Goal: Communication & Community: Answer question/provide support

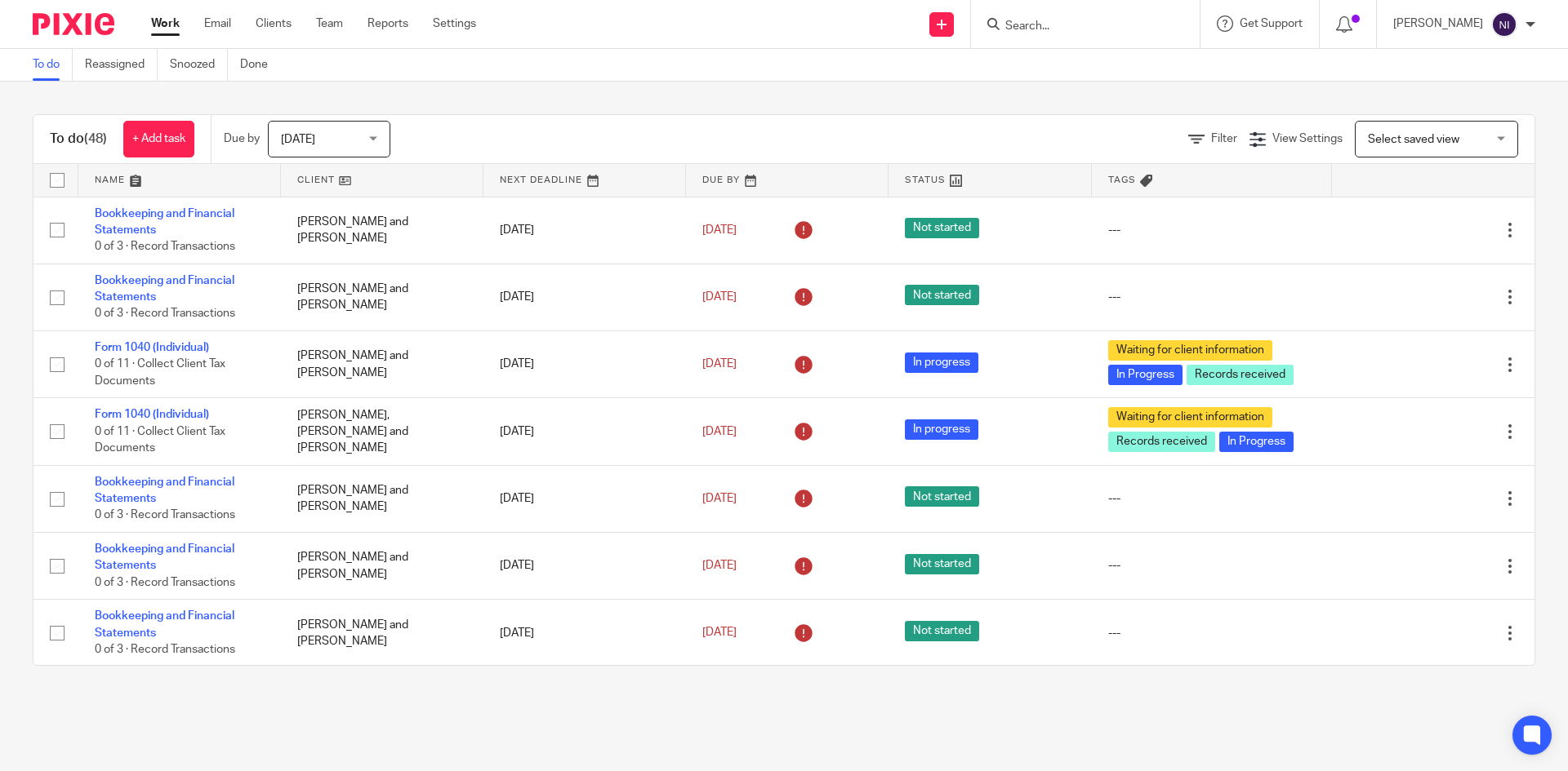
click at [1047, 27] on input "Search" at bounding box center [1076, 27] width 147 height 14
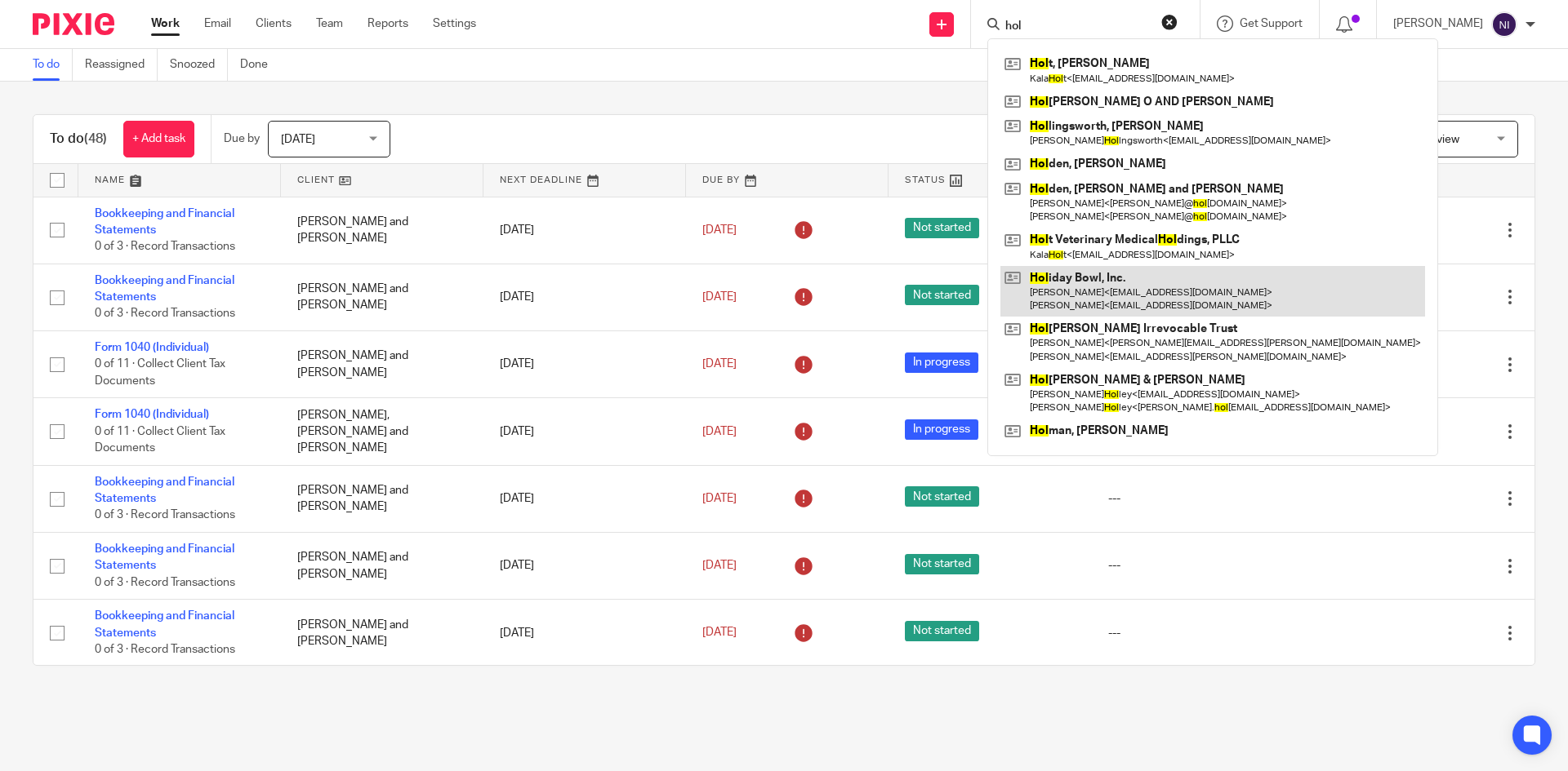
type input "hol"
click at [1117, 287] on link at bounding box center [1212, 291] width 424 height 50
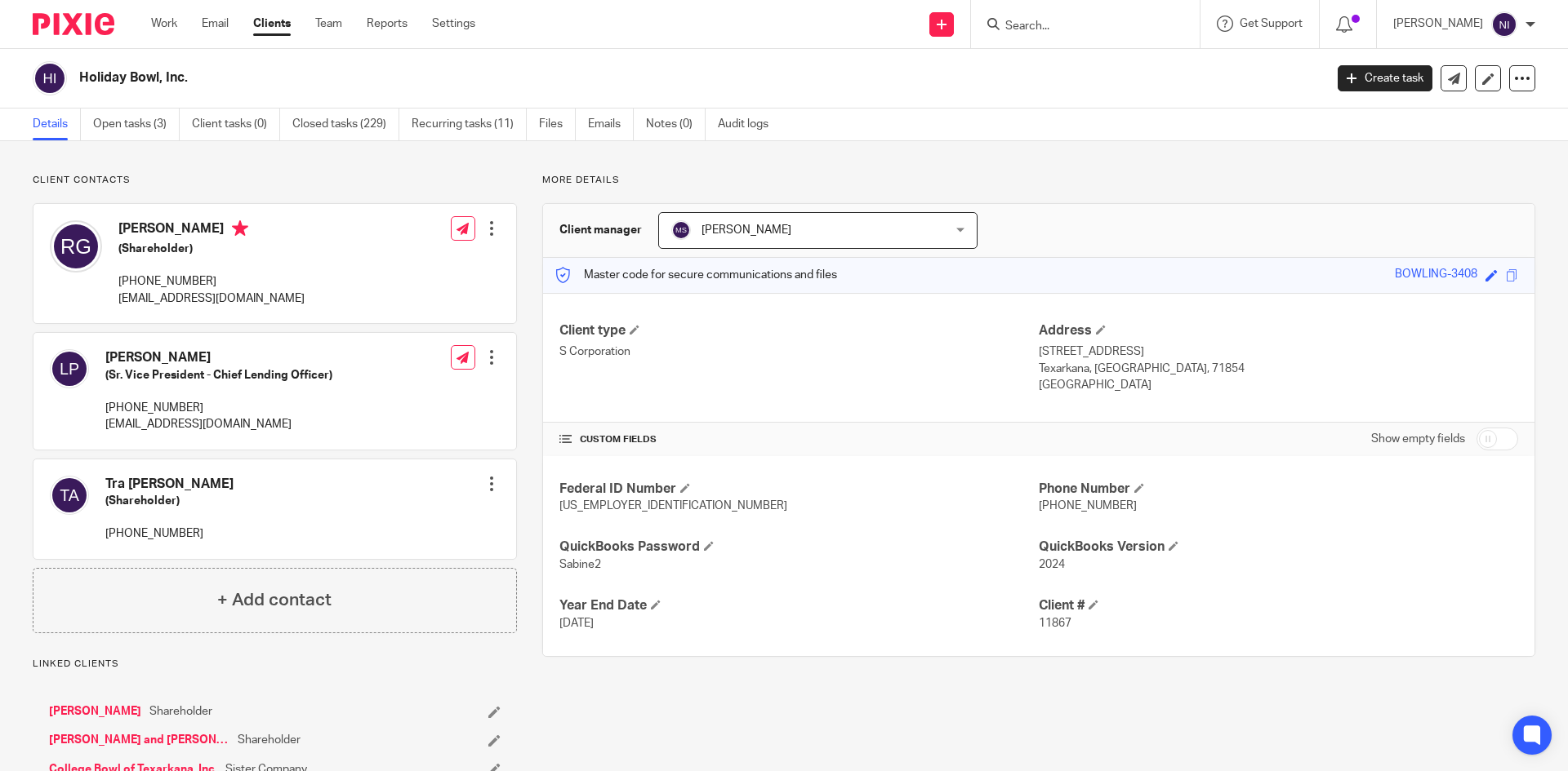
click at [1074, 28] on input "Search" at bounding box center [1076, 27] width 147 height 14
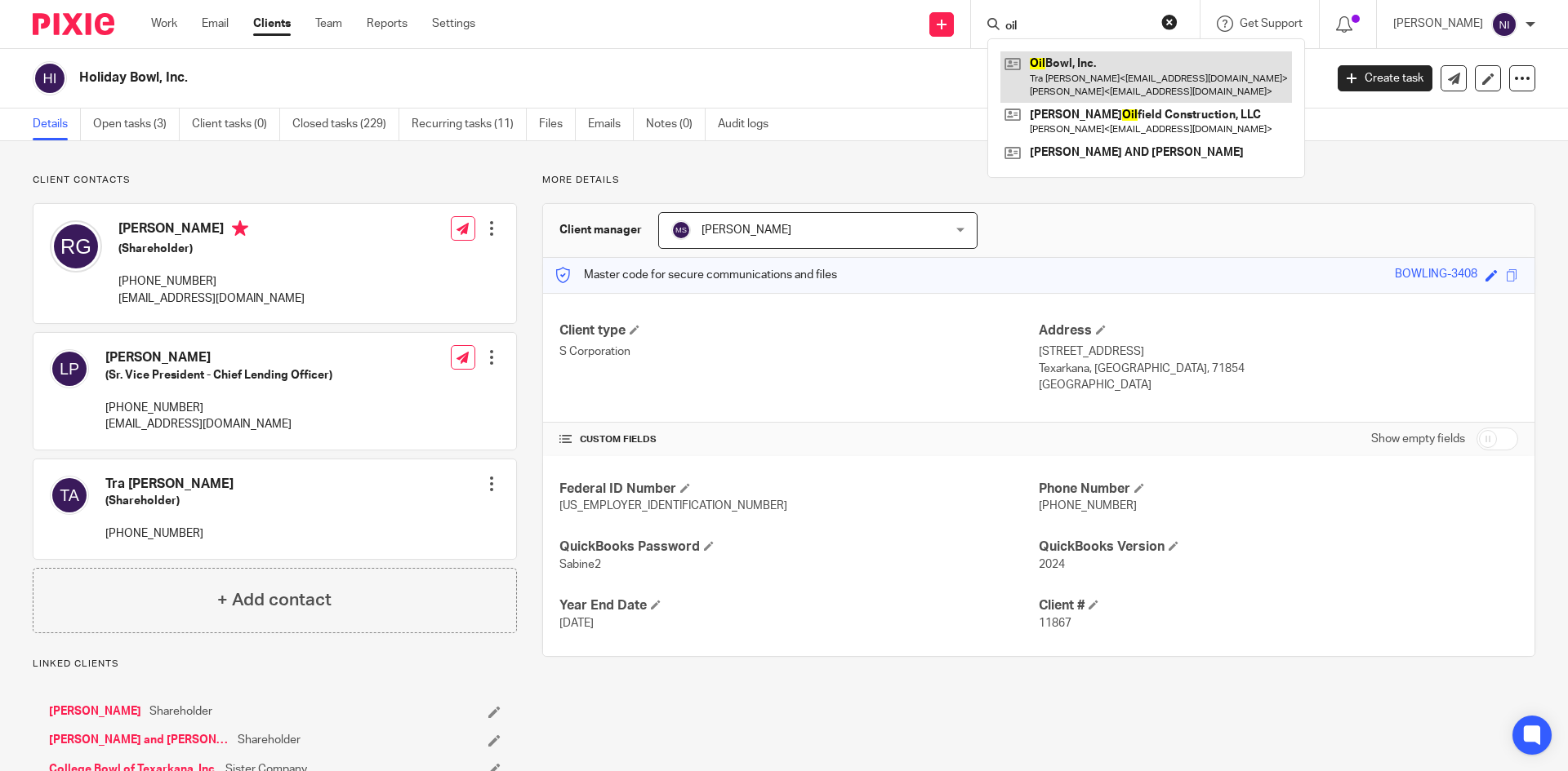
type input "oil"
click at [1084, 66] on link at bounding box center [1145, 76] width 291 height 50
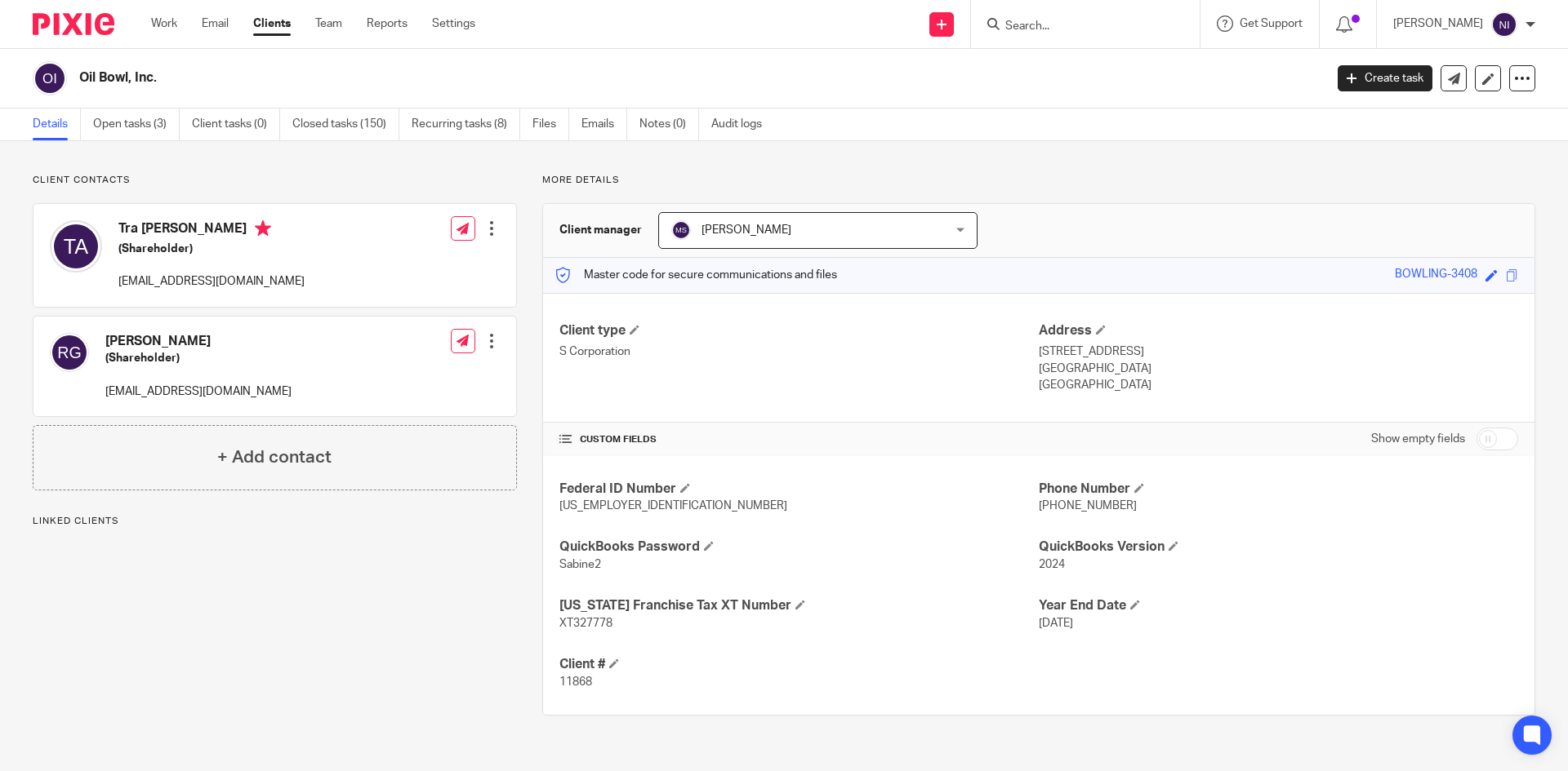
click at [1086, 66] on div "Oil Bowl, Inc." at bounding box center [673, 78] width 1280 height 34
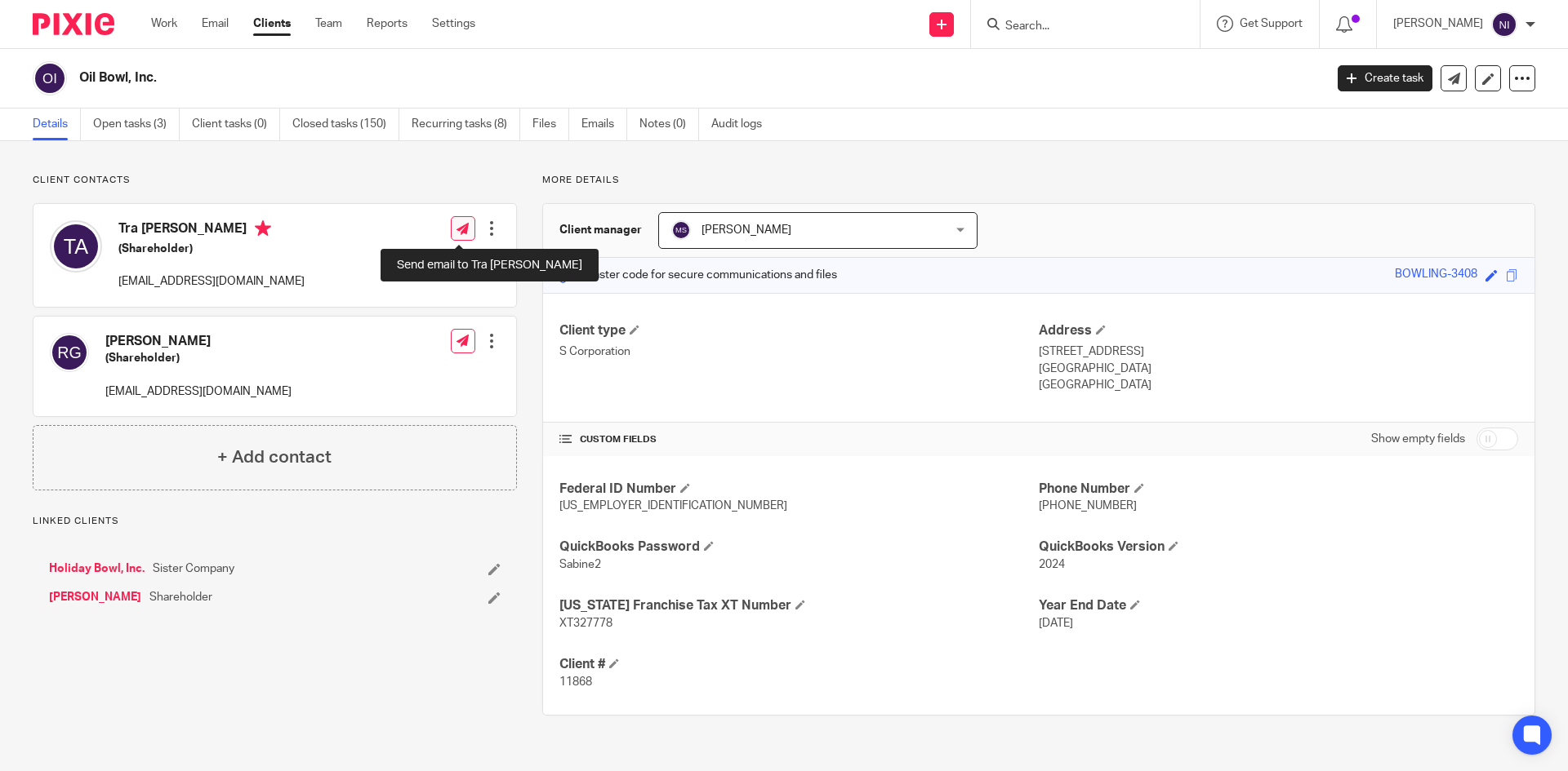
click at [459, 221] on link at bounding box center [462, 228] width 24 height 24
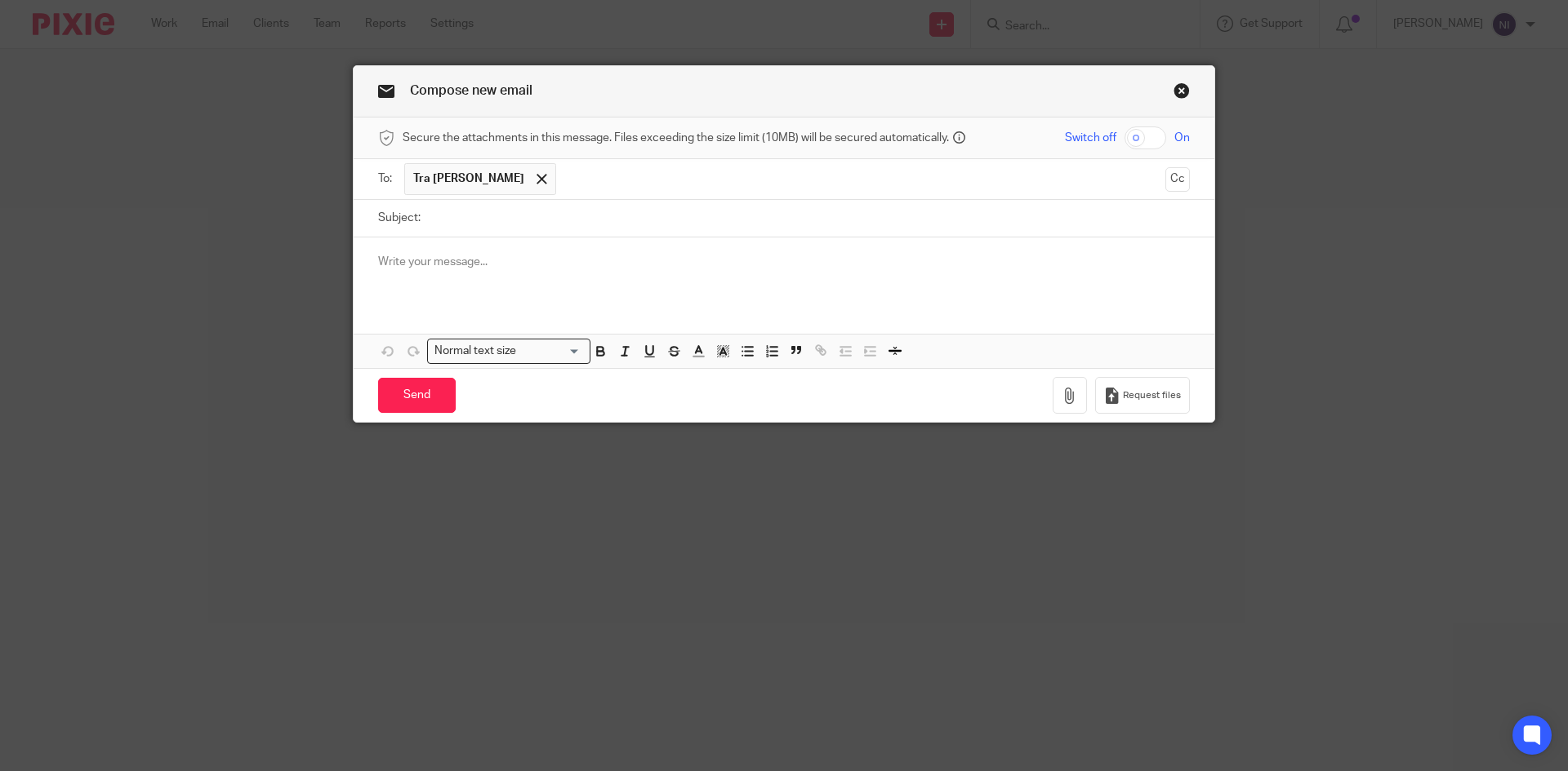
click at [1127, 137] on input "checkbox" at bounding box center [1145, 137] width 41 height 22
checkbox input "true"
click at [1066, 395] on icon "button" at bounding box center [1070, 395] width 16 height 16
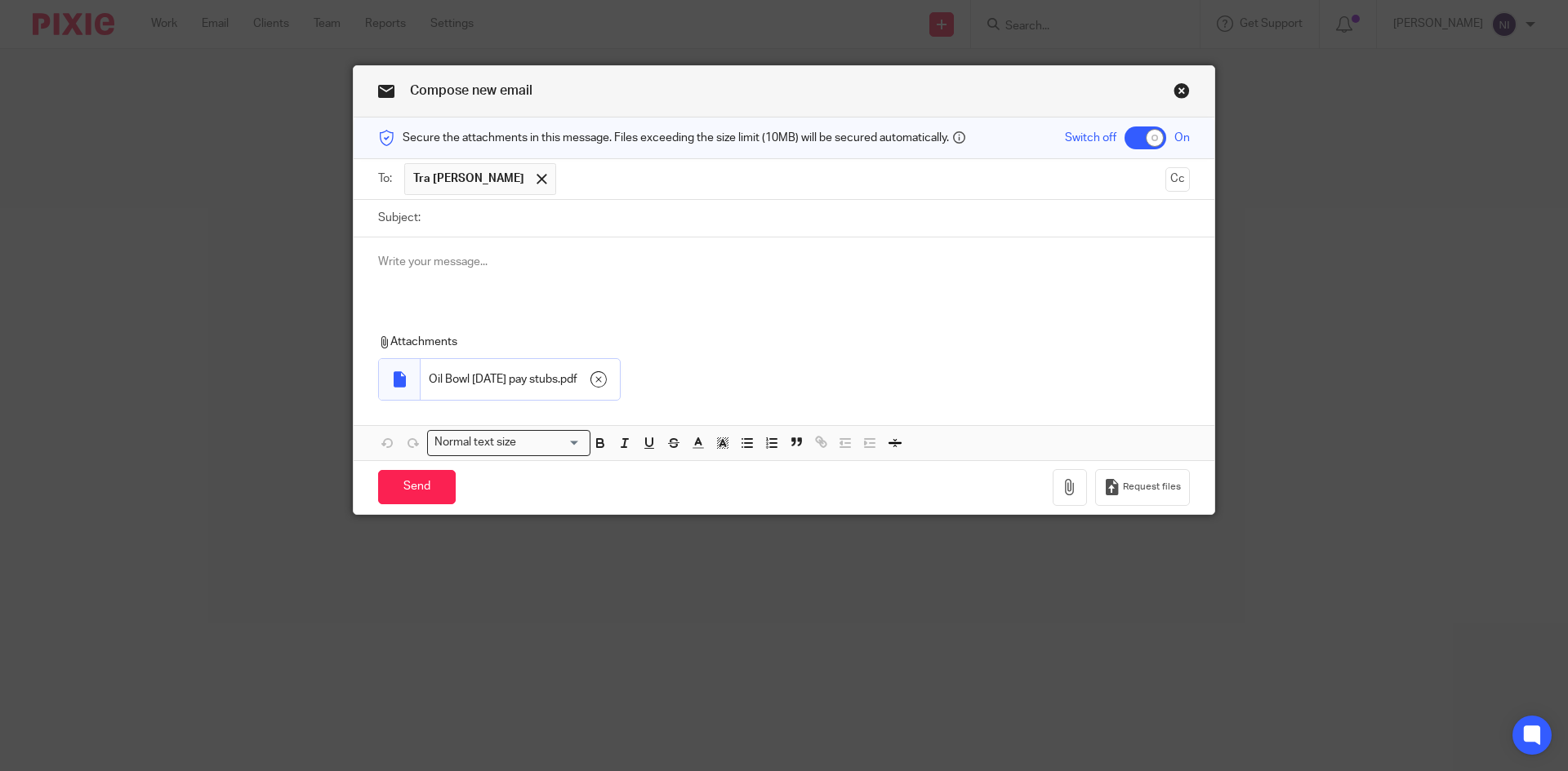
click at [456, 213] on input "Subject:" at bounding box center [809, 217] width 761 height 37
type input "October 17 2025 pay stubs"
click at [410, 480] on input "Send" at bounding box center [416, 487] width 77 height 35
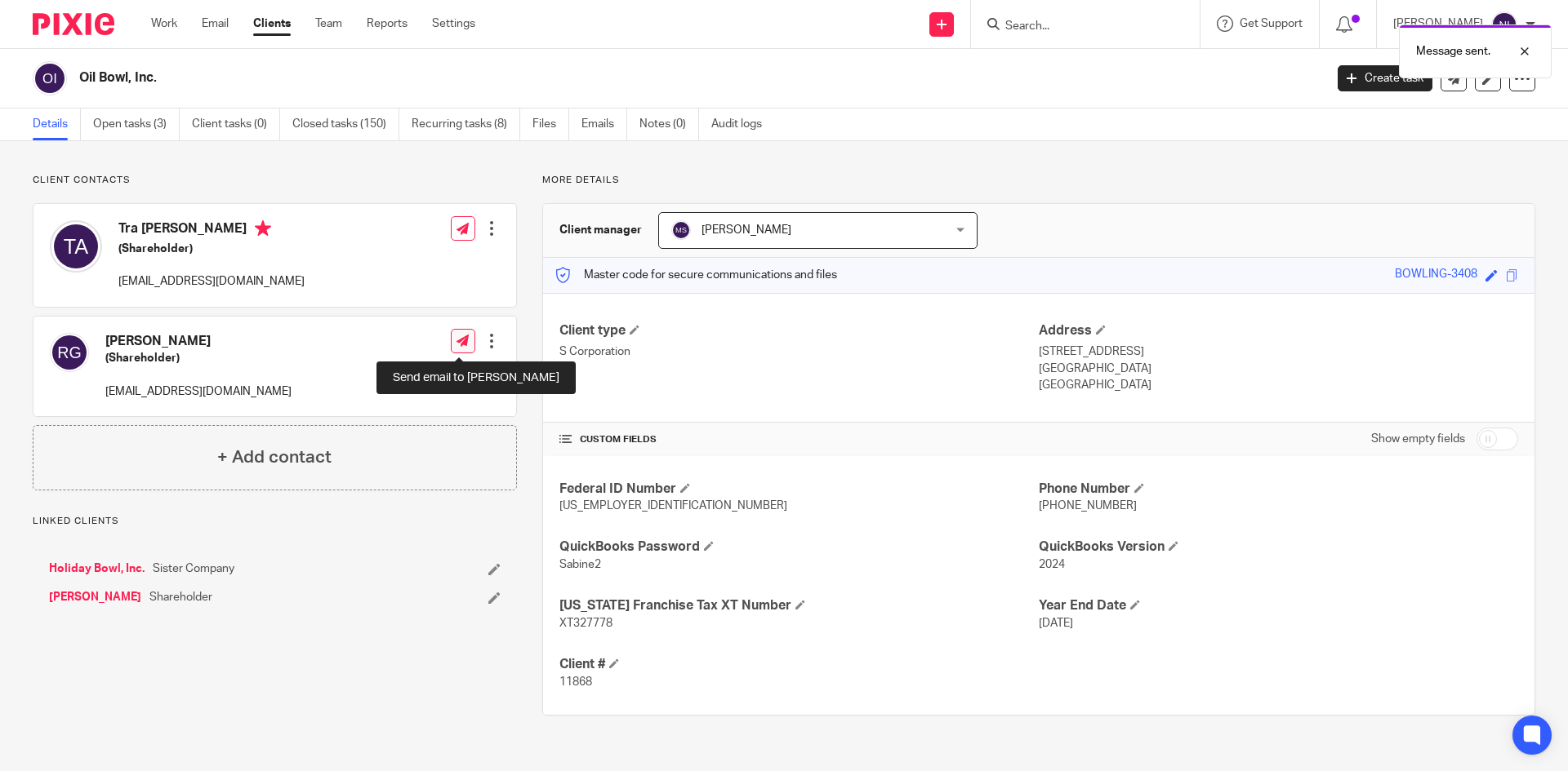
click at [457, 336] on icon at bounding box center [463, 341] width 13 height 13
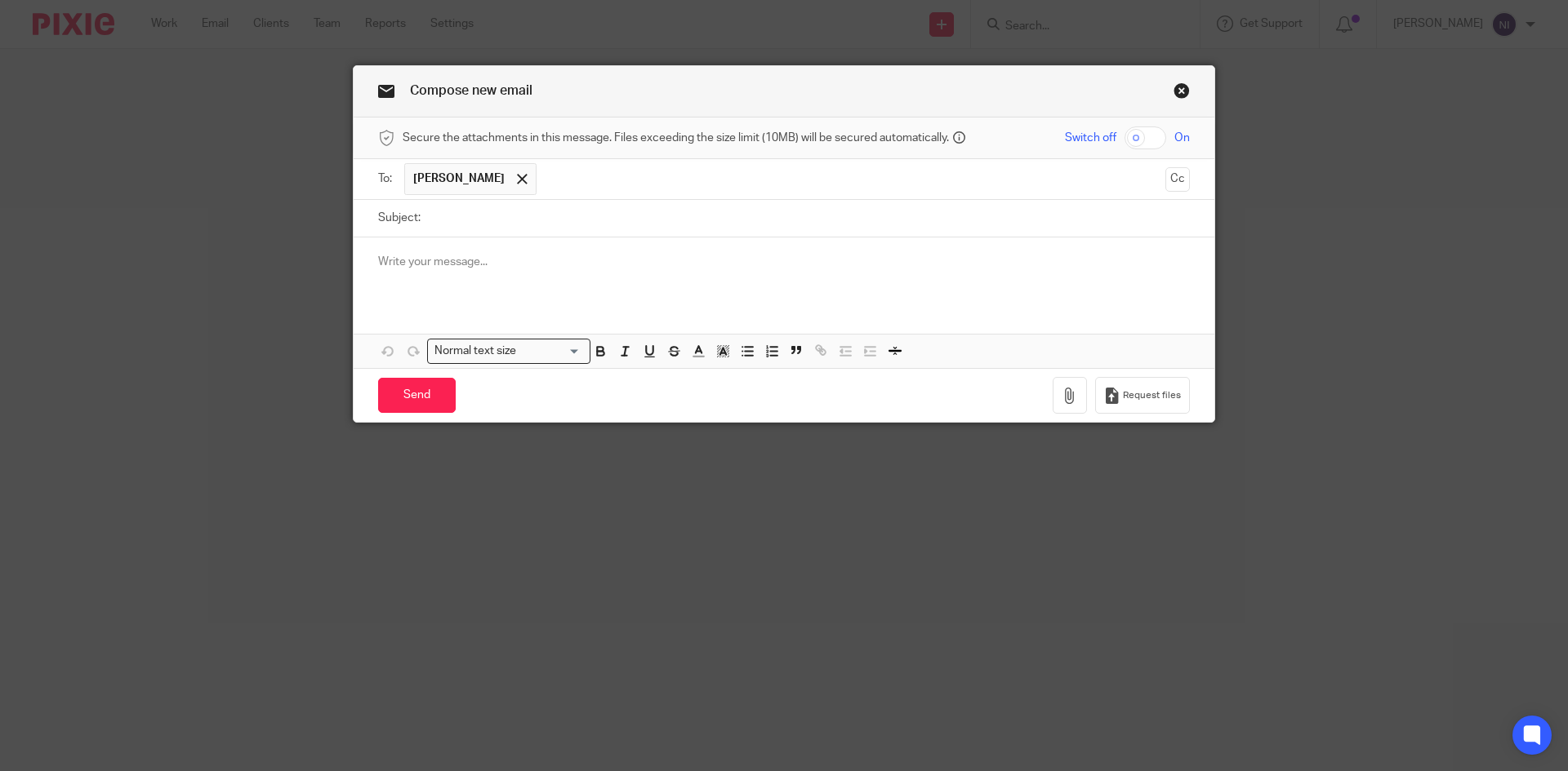
click at [1128, 142] on input "checkbox" at bounding box center [1145, 137] width 41 height 22
checkbox input "true"
click at [1053, 394] on button "button" at bounding box center [1070, 395] width 34 height 37
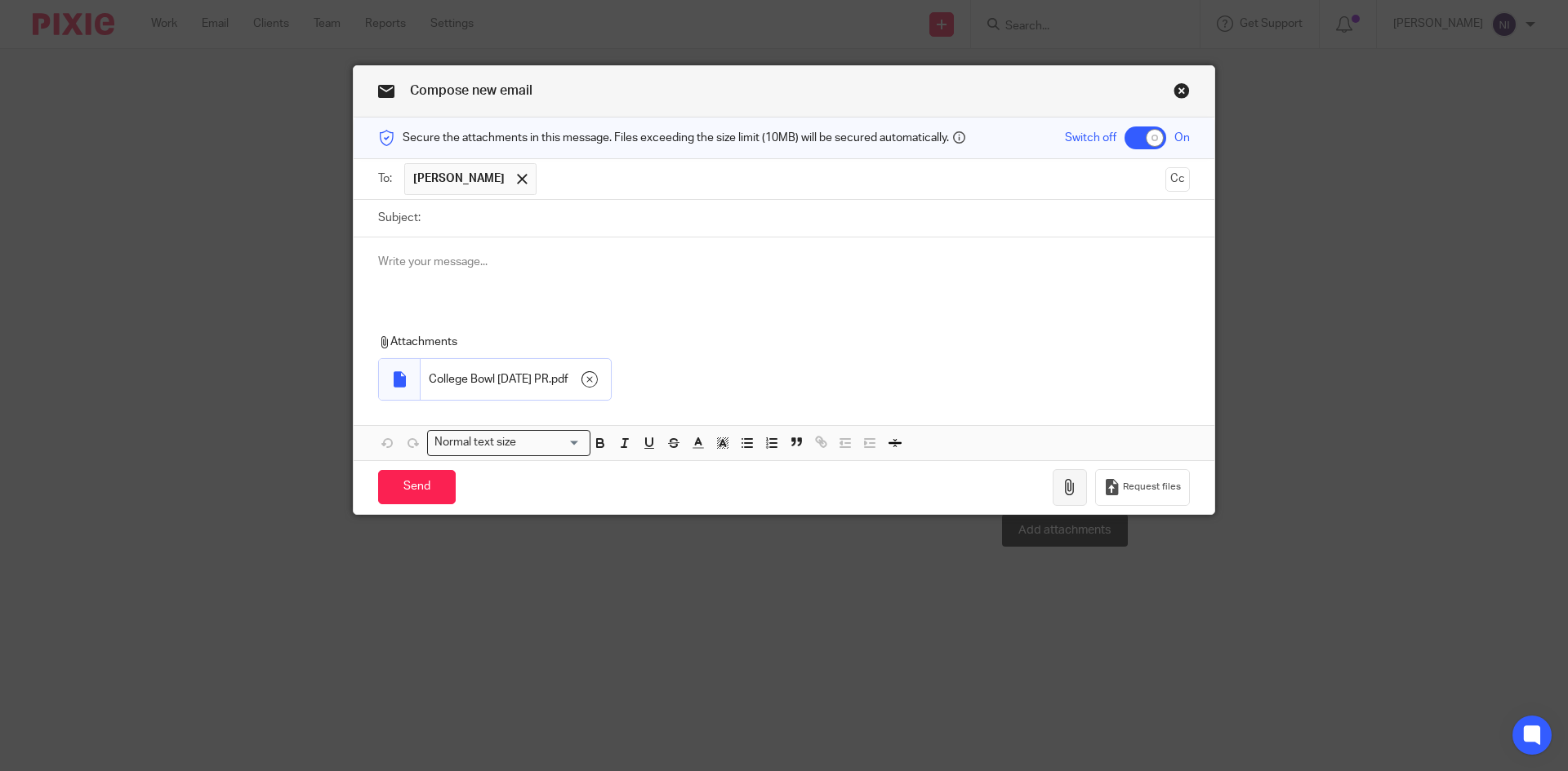
click at [1071, 496] on button "button" at bounding box center [1070, 487] width 34 height 37
click at [1065, 487] on icon "button" at bounding box center [1070, 487] width 16 height 16
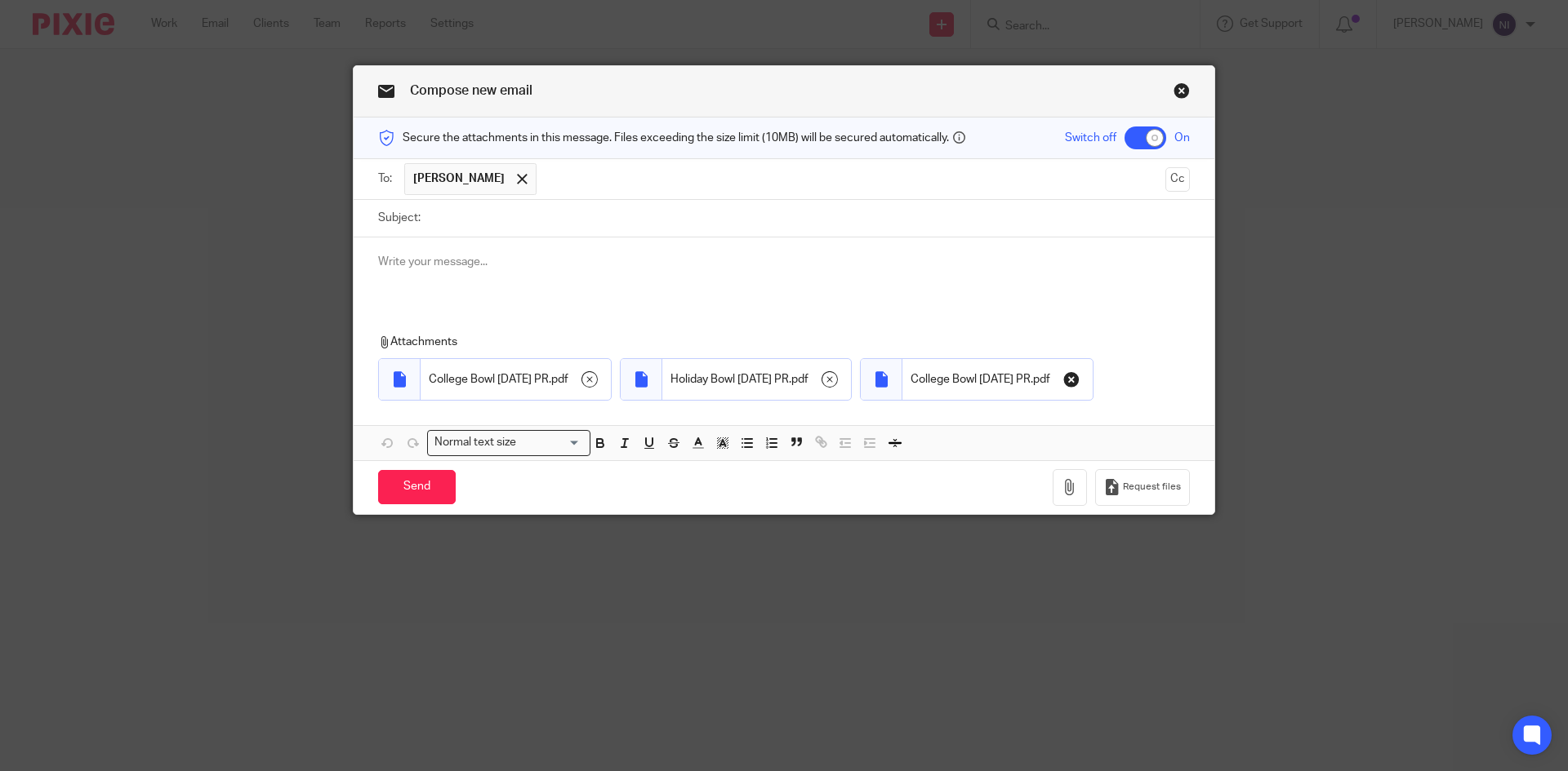
click at [1063, 387] on icon "button" at bounding box center [1071, 379] width 16 height 16
click at [1063, 485] on icon "button" at bounding box center [1070, 487] width 16 height 16
click at [468, 218] on input "Subject:" at bounding box center [809, 217] width 761 height 37
type input "[DATE] payrolls"
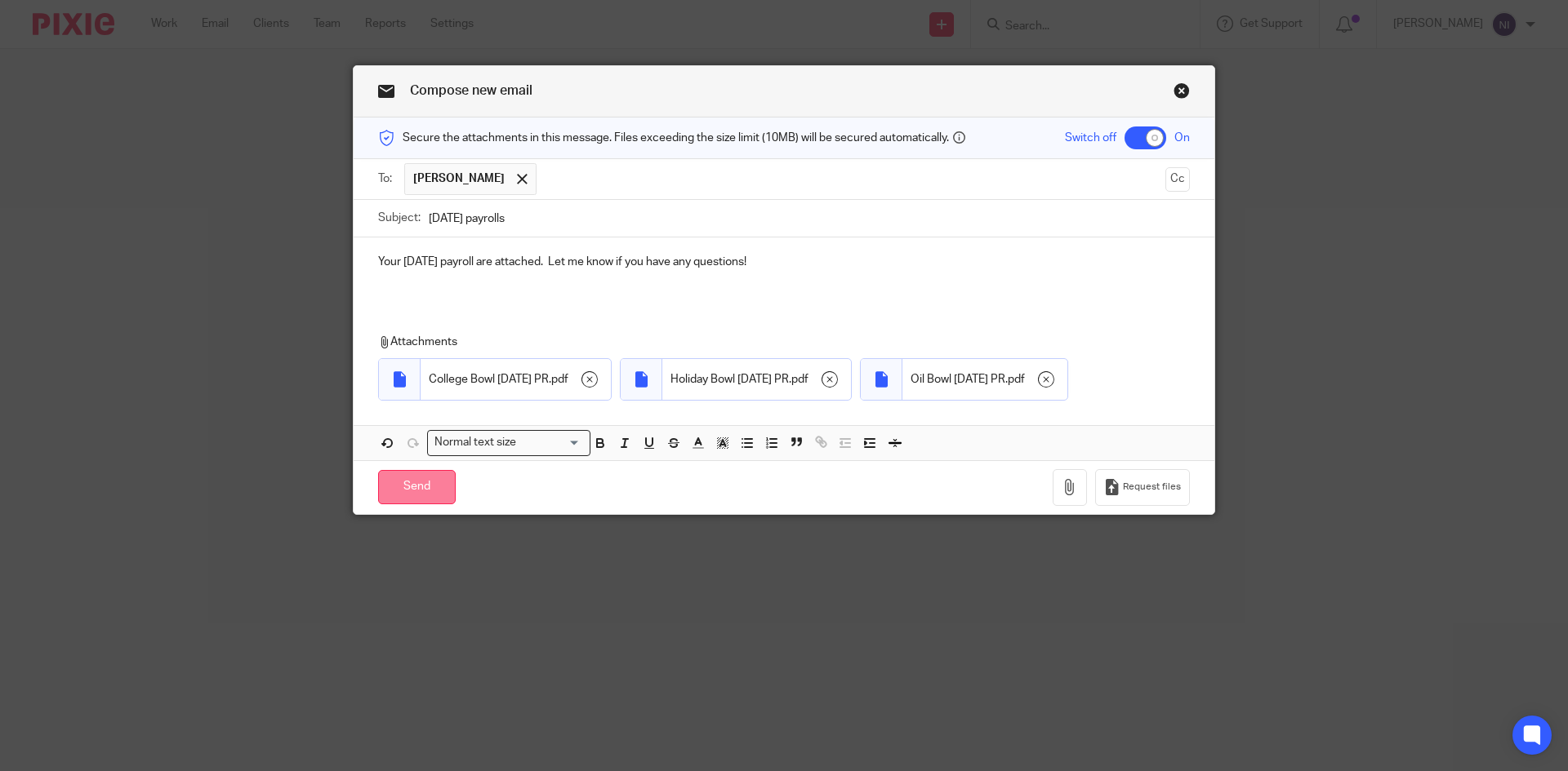
click at [401, 505] on input "Send" at bounding box center [416, 487] width 77 height 35
